Goal: Navigation & Orientation: Find specific page/section

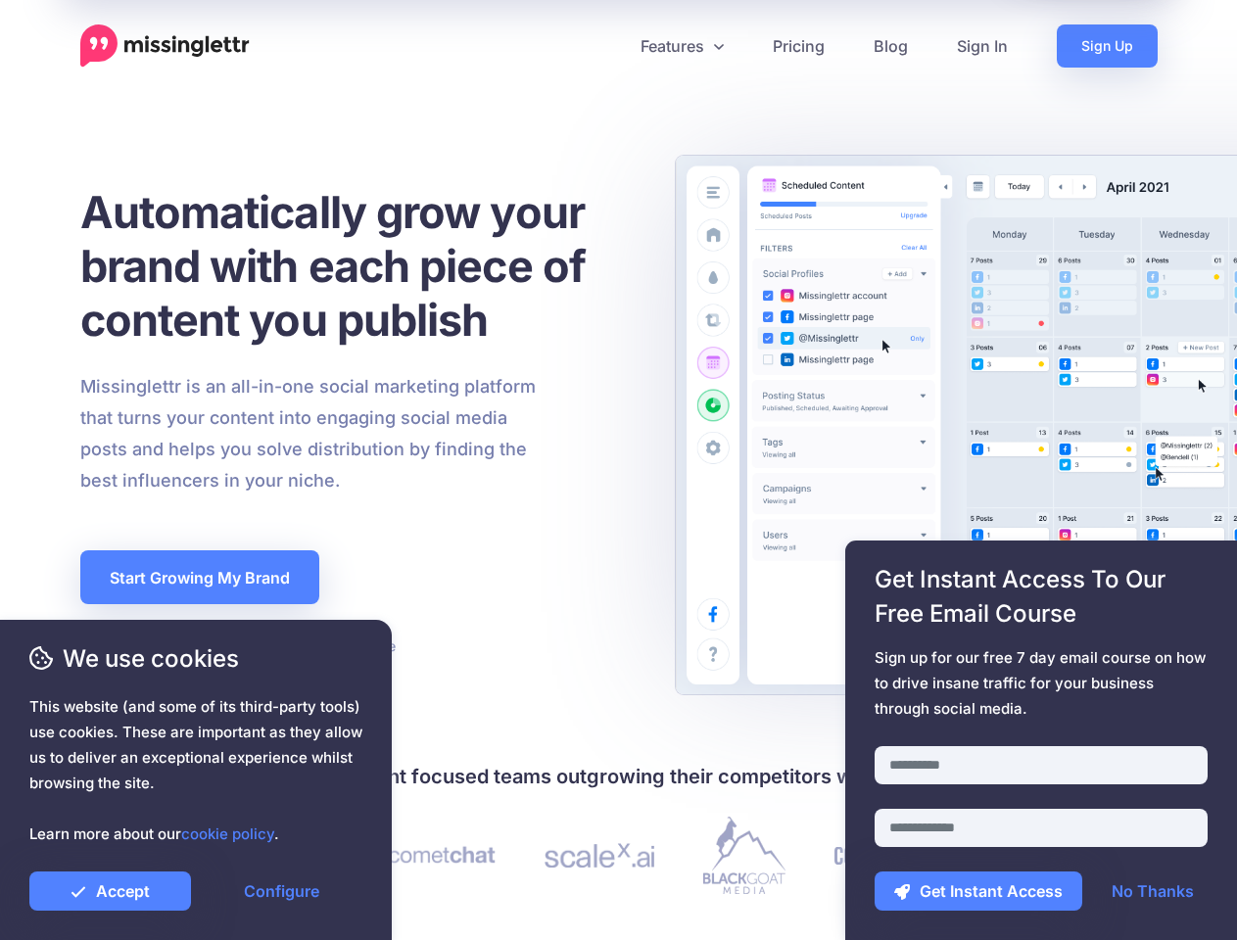
click at [618, 470] on div "Missinglettr is an all-in-one social marketing platform that turns your content…" at bounding box center [357, 433] width 583 height 125
click at [610, 46] on icon at bounding box center [611, 46] width 10 height 10
click at [681, 46] on link "Features" at bounding box center [682, 45] width 132 height 43
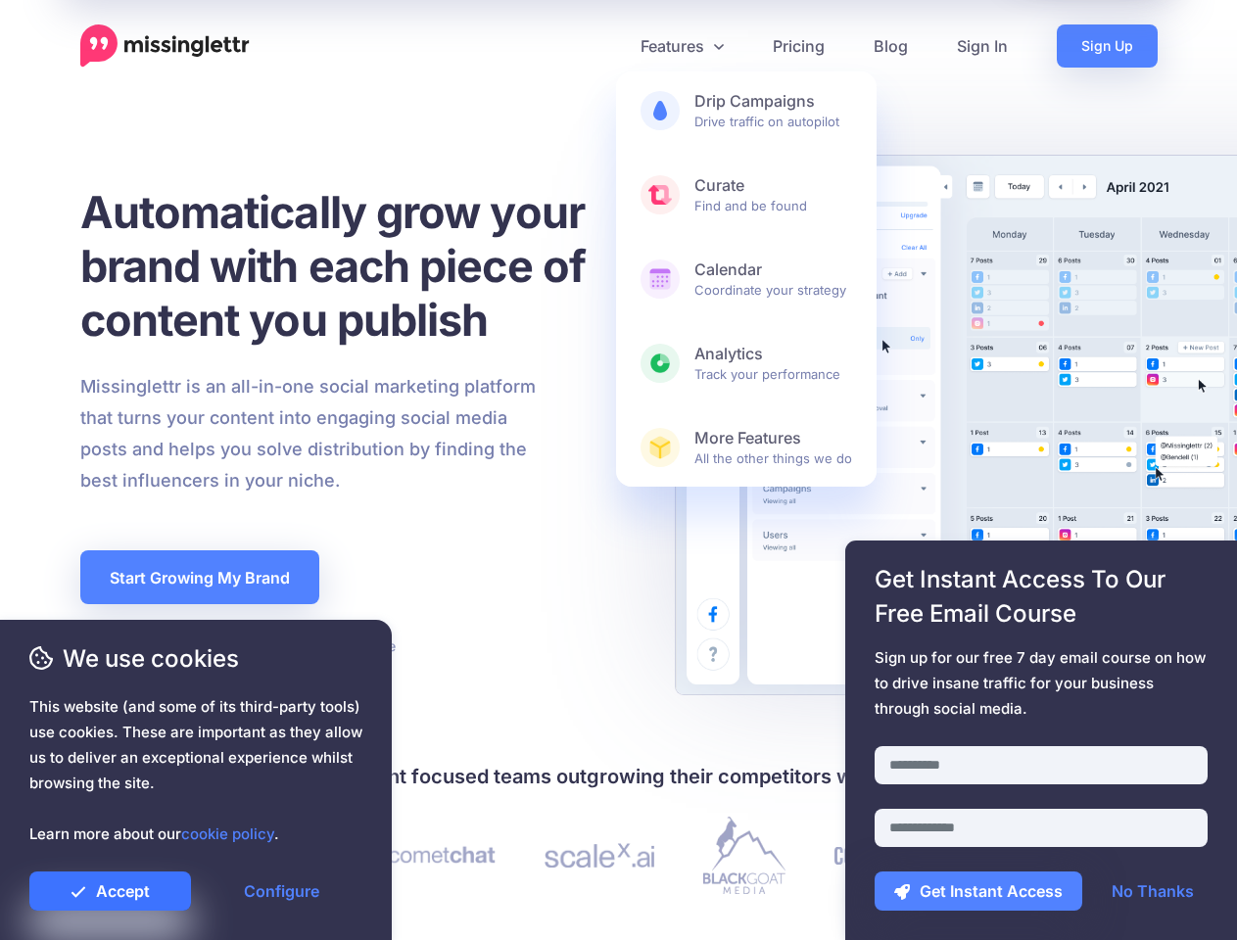
click at [110, 891] on link "Accept" at bounding box center [110, 891] width 162 height 39
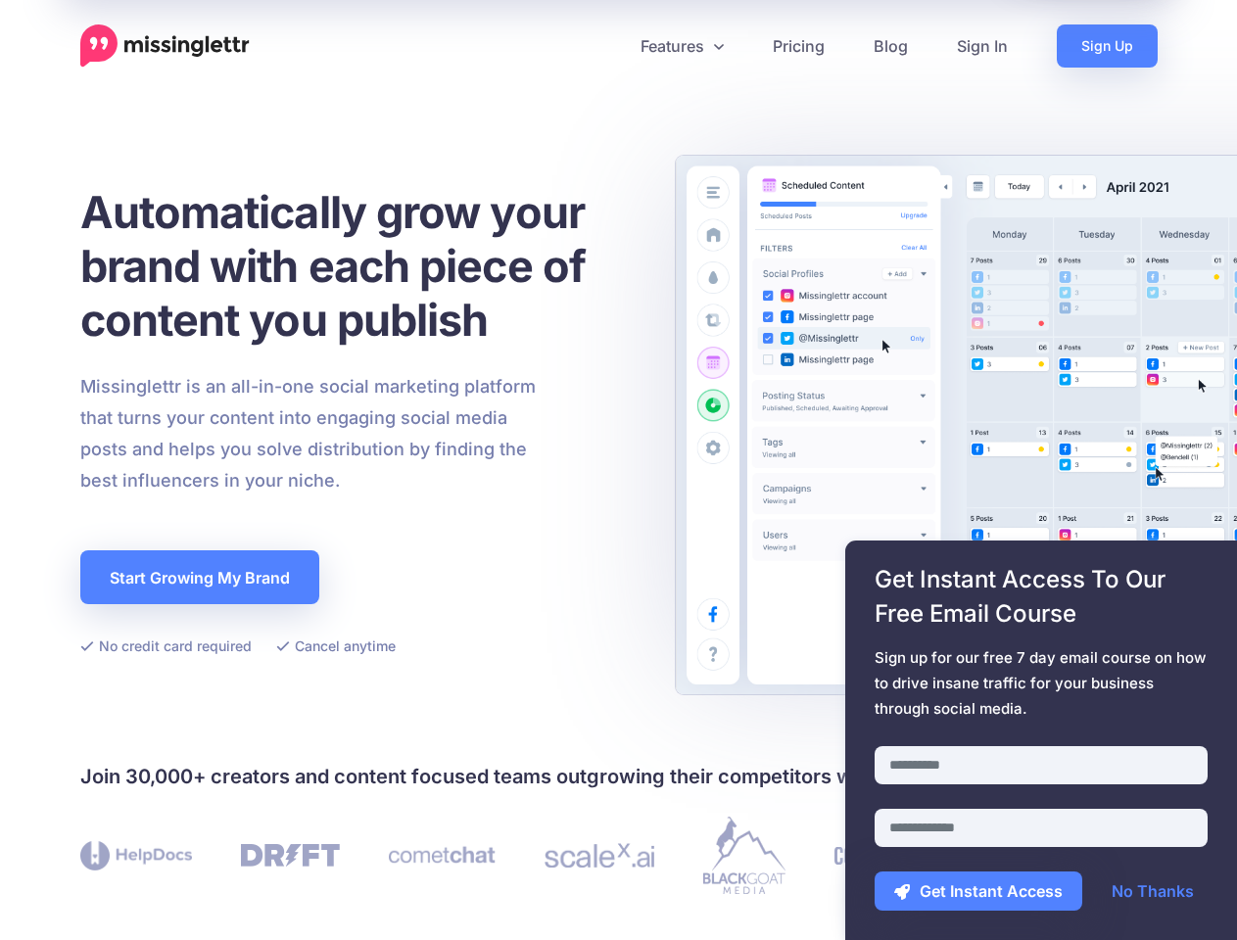
click at [281, 891] on link "Configure" at bounding box center [282, 891] width 162 height 39
click at [1041, 740] on div at bounding box center [1040, 734] width 333 height 24
click at [978, 891] on button "Get Instant Access" at bounding box center [978, 891] width 208 height 39
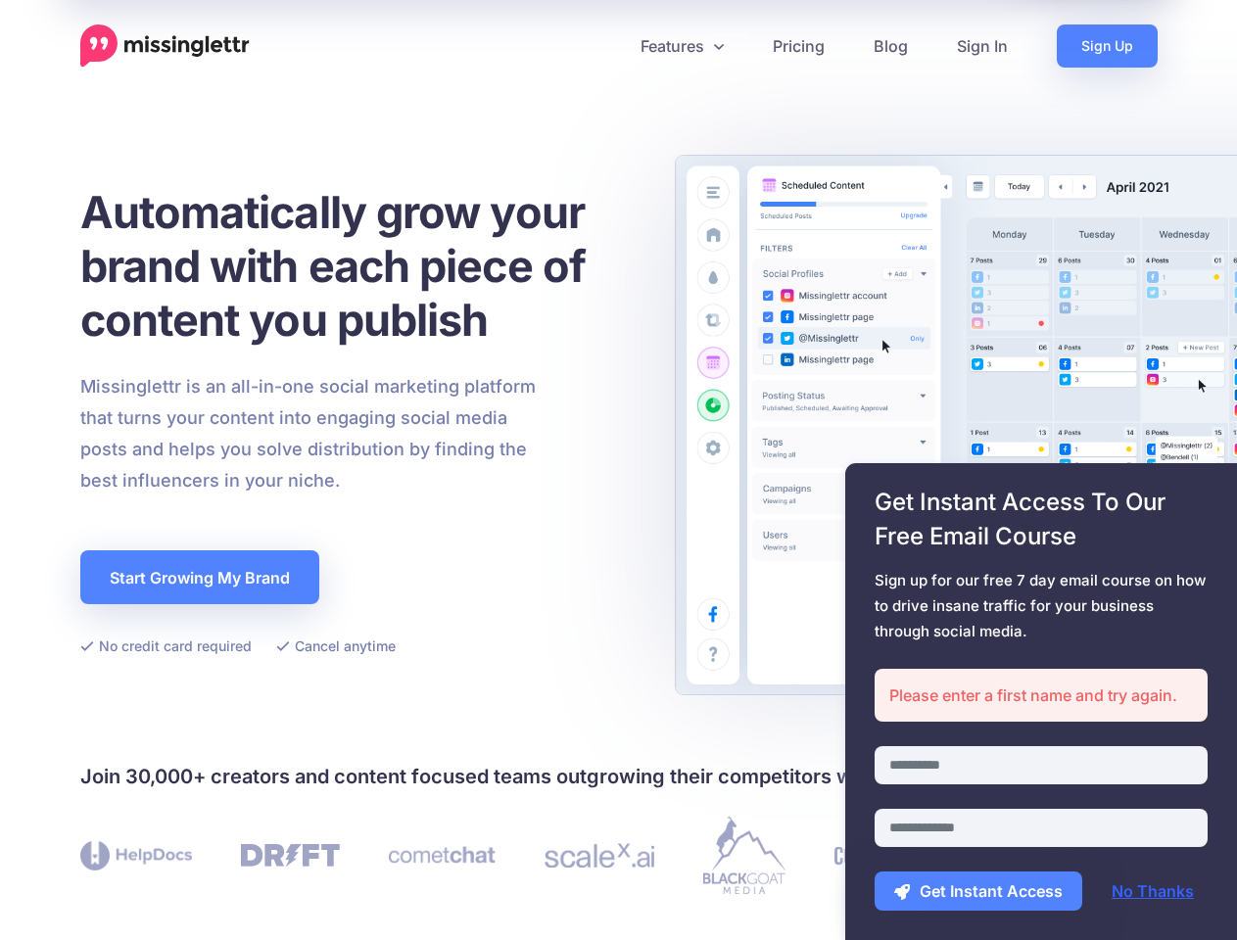
click at [1153, 891] on link "No Thanks" at bounding box center [1152, 891] width 121 height 39
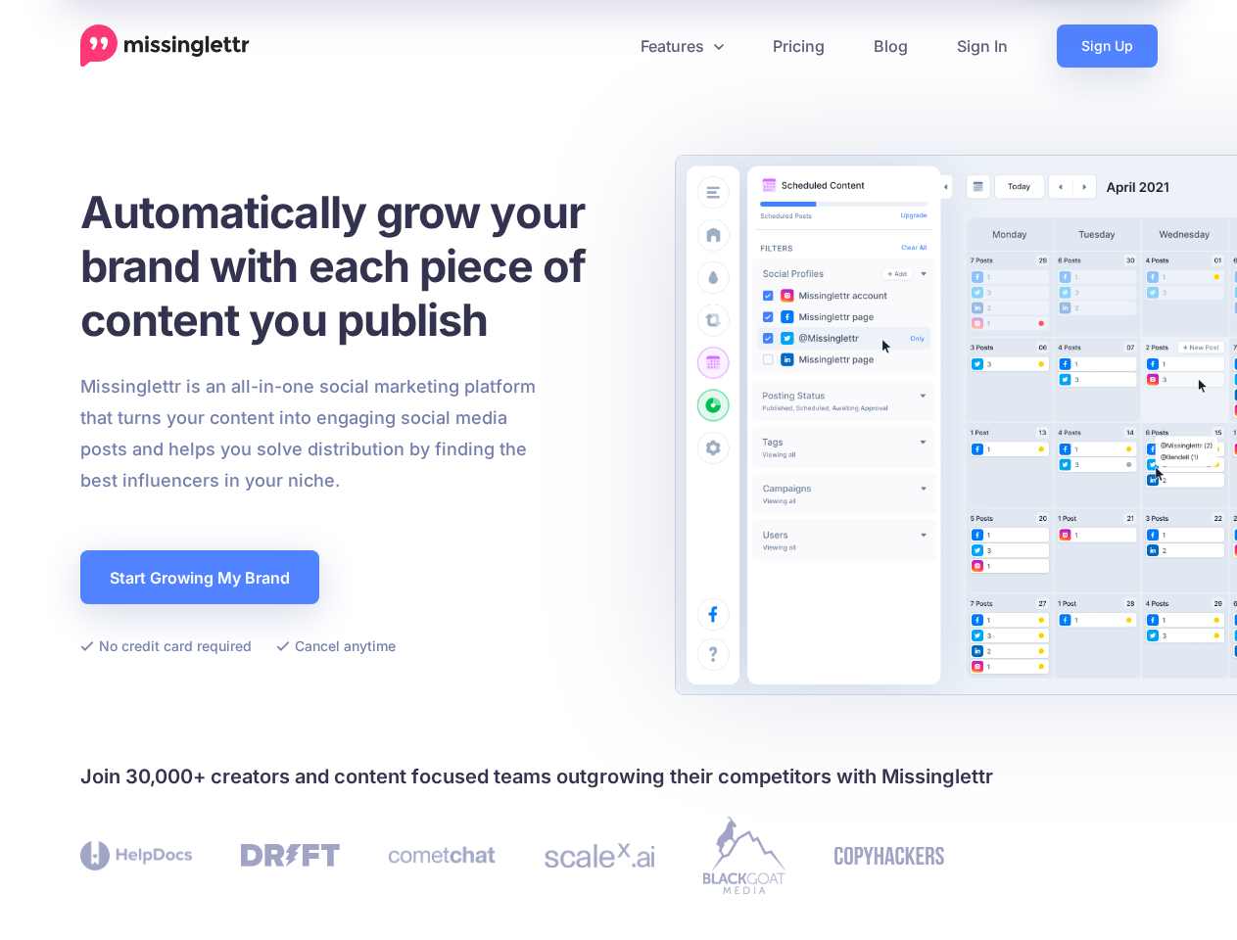
scroll to position [571, 0]
